Goal: Task Accomplishment & Management: Complete application form

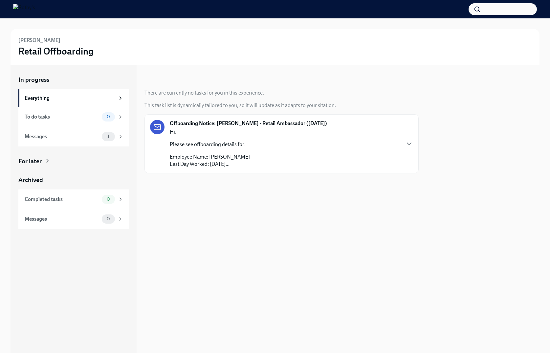
click at [35, 7] on img at bounding box center [24, 9] width 22 height 11
click at [50, 95] on div "Everything" at bounding box center [70, 98] width 90 height 7
click at [65, 122] on div "To do tasks 0" at bounding box center [73, 117] width 110 height 20
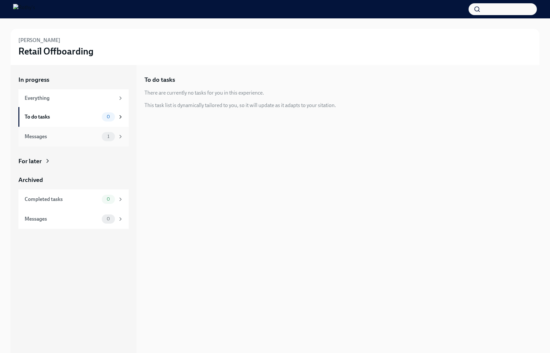
click at [67, 140] on div "Messages 1" at bounding box center [74, 136] width 99 height 9
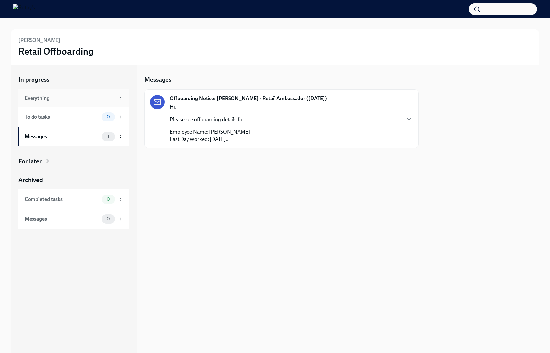
click at [66, 101] on div "Everything" at bounding box center [70, 98] width 90 height 7
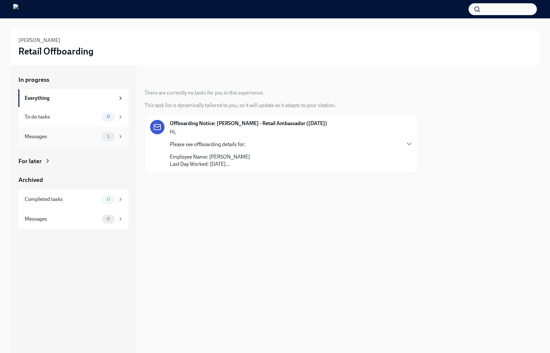
click at [90, 135] on div "Messages" at bounding box center [62, 136] width 75 height 7
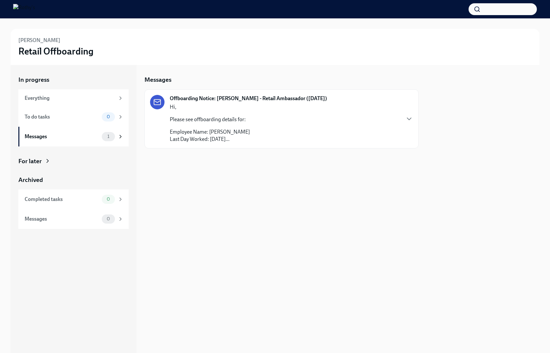
click at [202, 109] on p "Hi," at bounding box center [210, 106] width 80 height 7
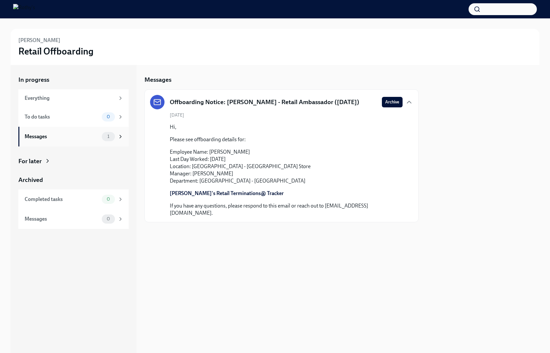
click at [90, 138] on div "Messages" at bounding box center [62, 136] width 75 height 7
click at [90, 119] on div "To do tasks" at bounding box center [62, 116] width 75 height 7
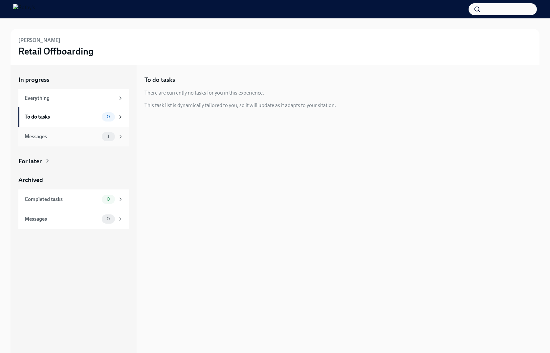
click at [92, 138] on div "Messages" at bounding box center [62, 136] width 75 height 7
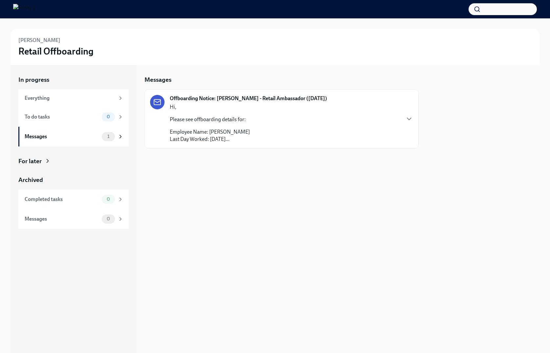
click at [261, 144] on div "Offboarding Notice: Nicole Misley - Retail Ambassador (08/25/2025) Hi, Please s…" at bounding box center [281, 118] width 274 height 59
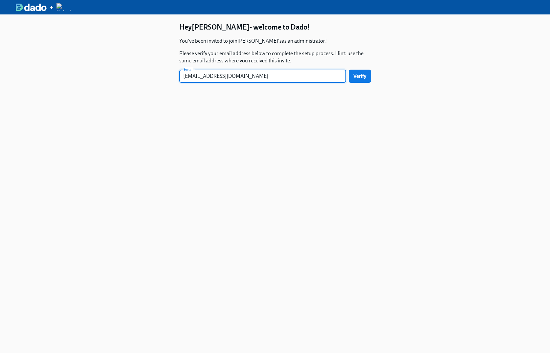
type input "[EMAIL_ADDRESS][DOMAIN_NAME]"
click at [349, 70] on button "Verify" at bounding box center [360, 76] width 22 height 13
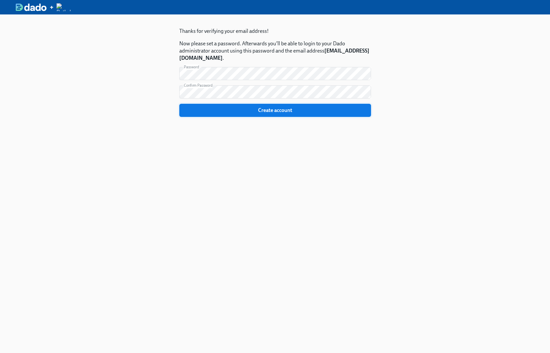
click at [201, 113] on span "Create account" at bounding box center [275, 110] width 183 height 7
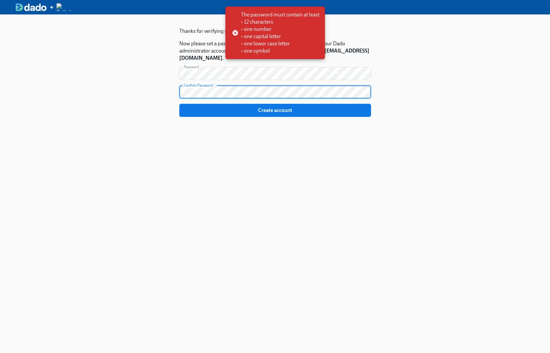
click at [218, 118] on section "Thanks for verifying your email address! Now please set a password. Afterwards …" at bounding box center [275, 72] width 192 height 100
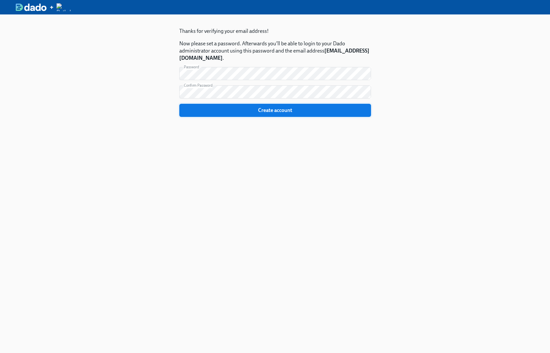
click at [216, 114] on button "Create account" at bounding box center [275, 110] width 192 height 13
click at [37, 12] on div "+" at bounding box center [275, 7] width 550 height 14
